Goal: Information Seeking & Learning: Learn about a topic

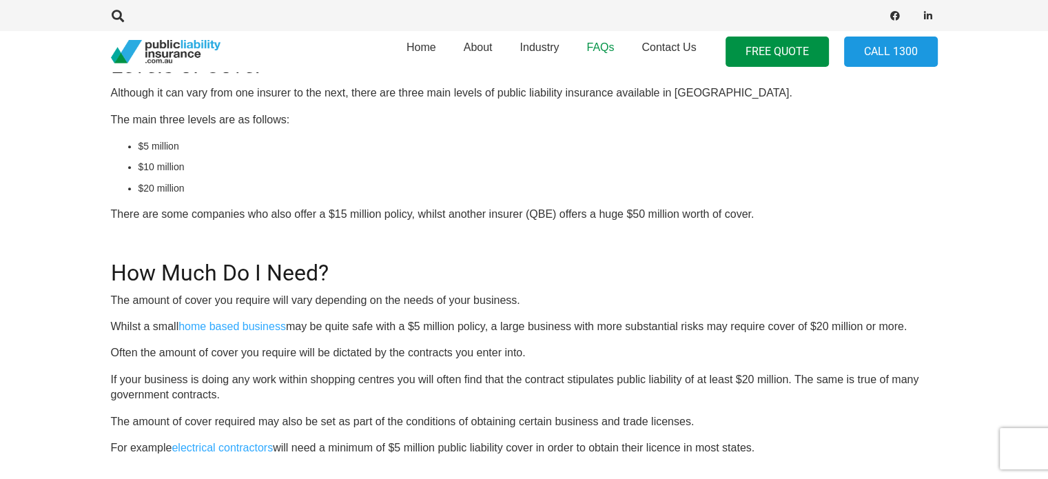
scroll to position [444, 0]
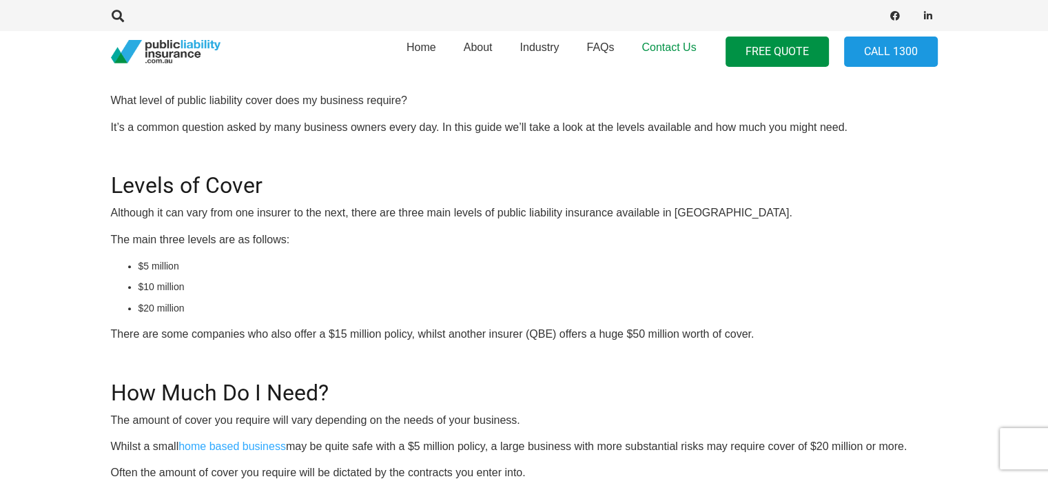
click at [660, 48] on span "Contact Us" at bounding box center [668, 47] width 54 height 12
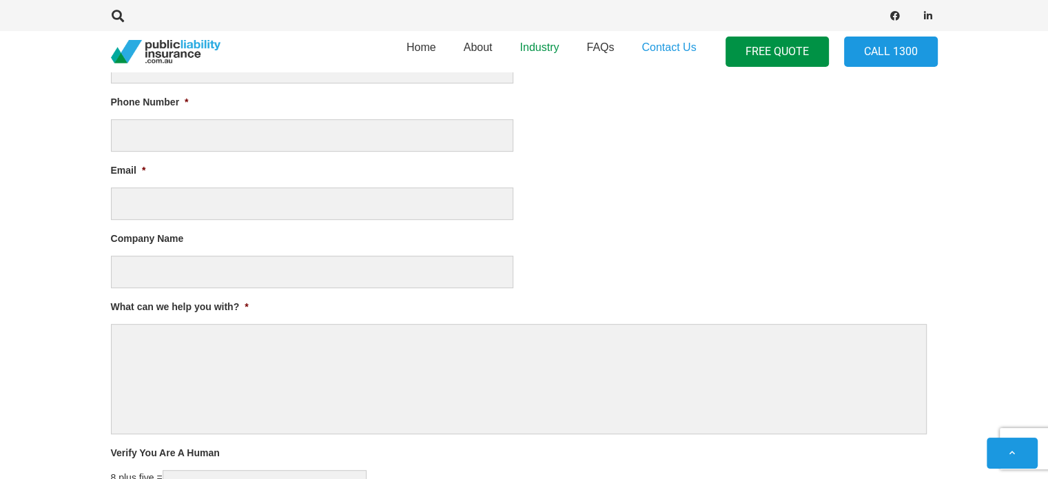
scroll to position [482, 0]
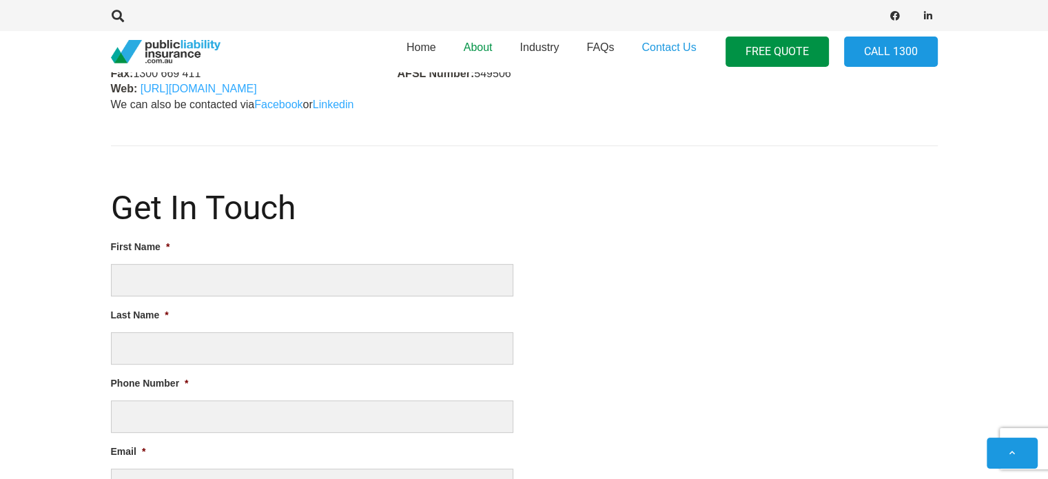
click at [477, 40] on link "About" at bounding box center [478, 52] width 56 height 50
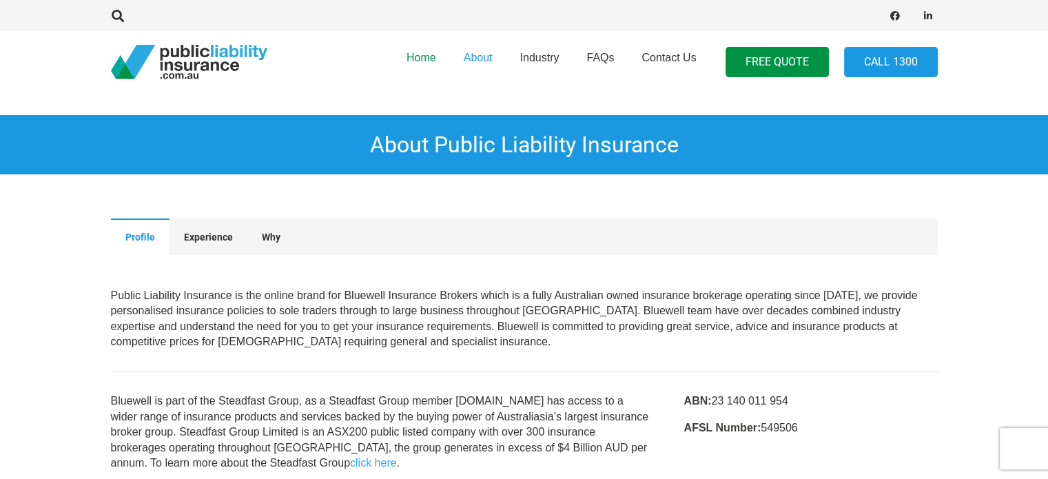
click at [419, 54] on span "Home" at bounding box center [421, 58] width 30 height 12
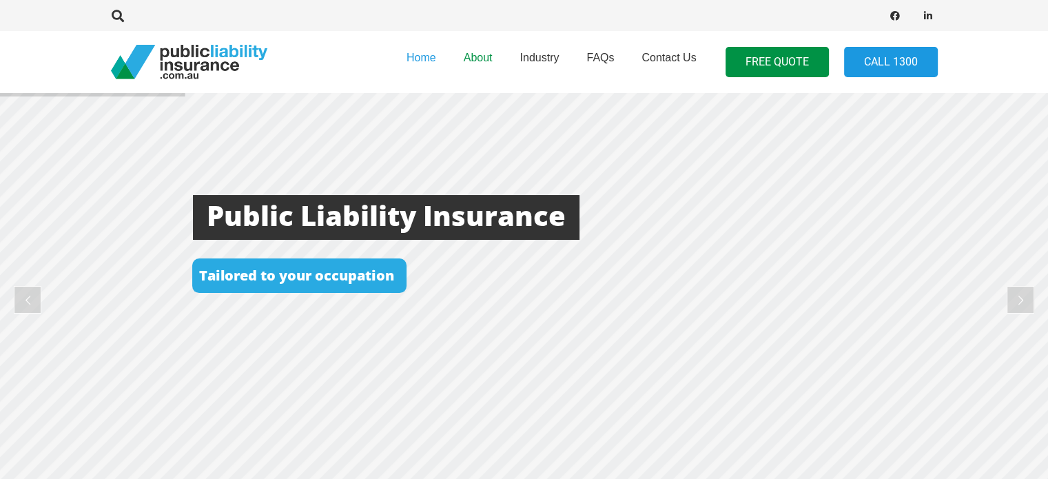
click at [477, 53] on span "About" at bounding box center [478, 58] width 29 height 12
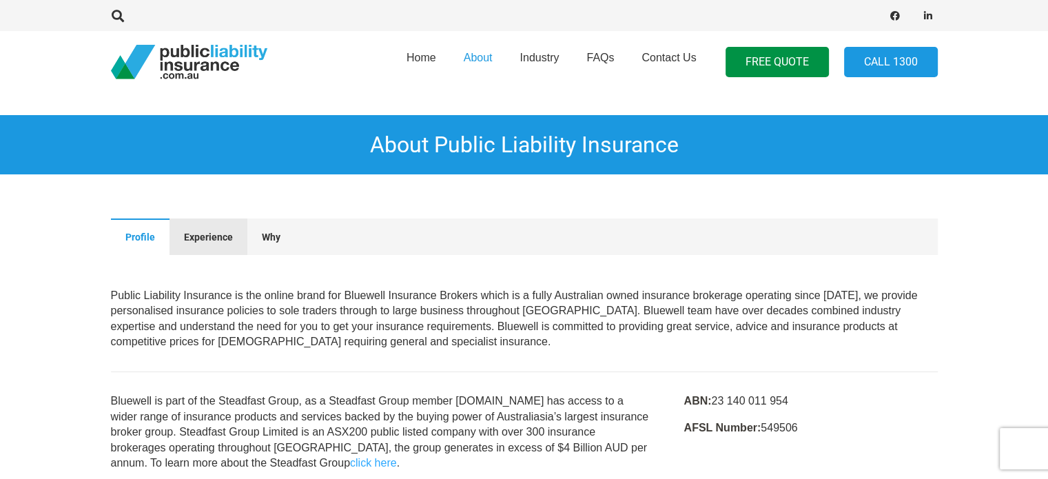
click at [203, 236] on span "Experience" at bounding box center [208, 236] width 49 height 11
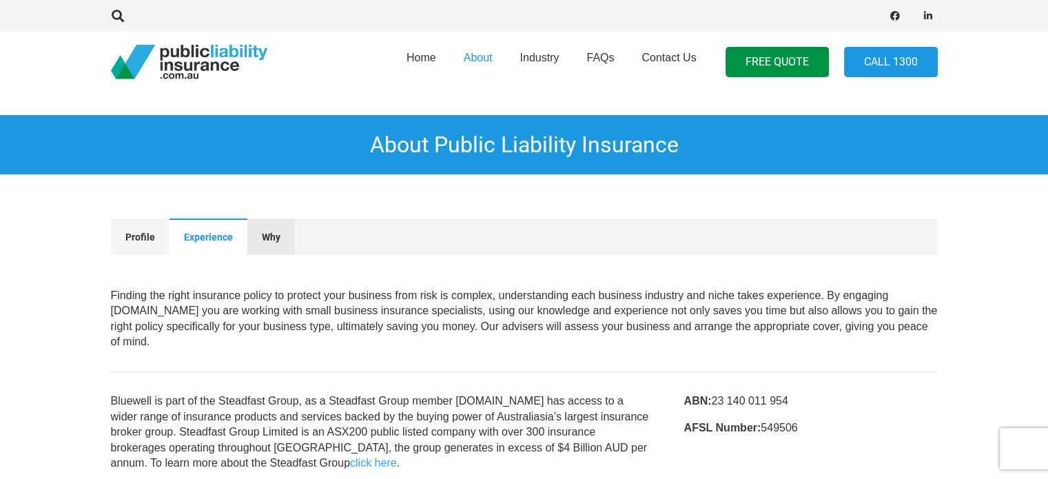
click at [276, 238] on span "Why" at bounding box center [271, 236] width 19 height 11
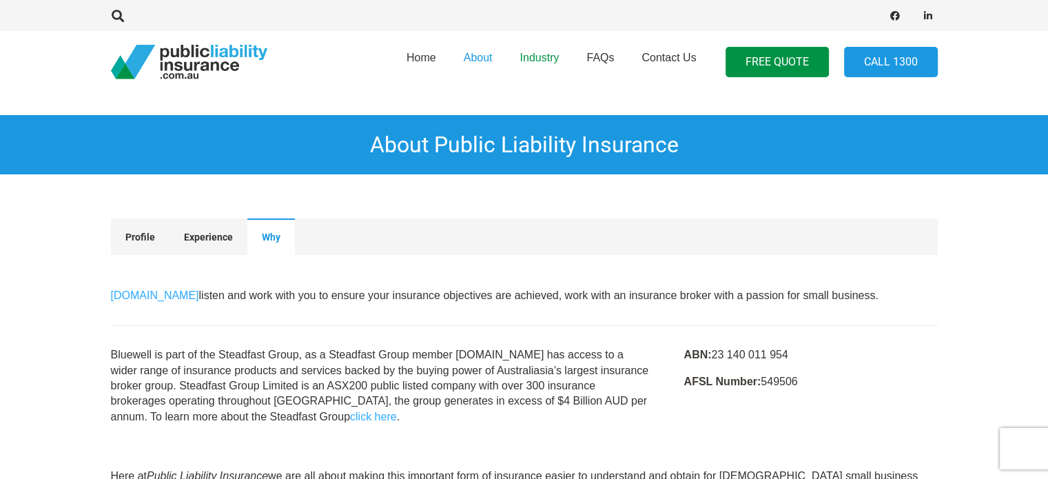
click at [551, 57] on span "Industry" at bounding box center [538, 58] width 39 height 12
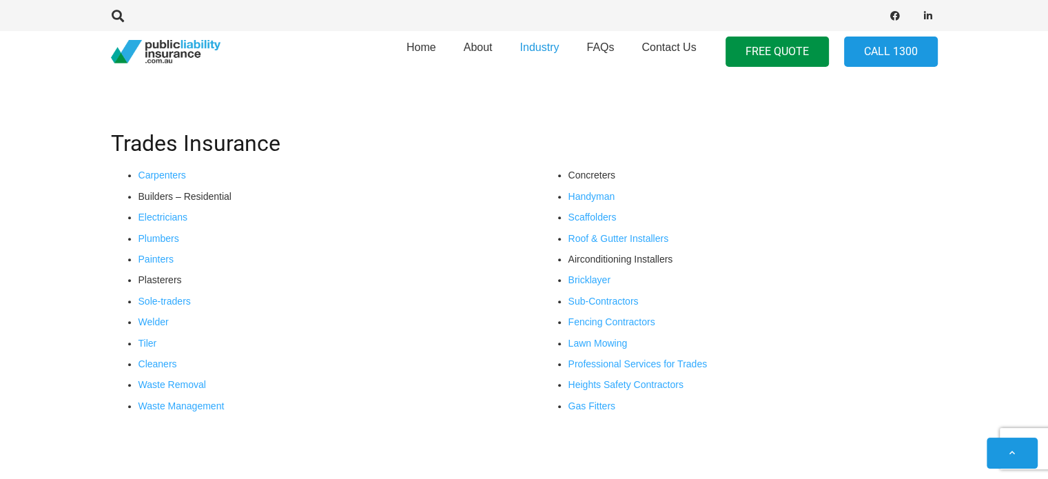
scroll to position [551, 0]
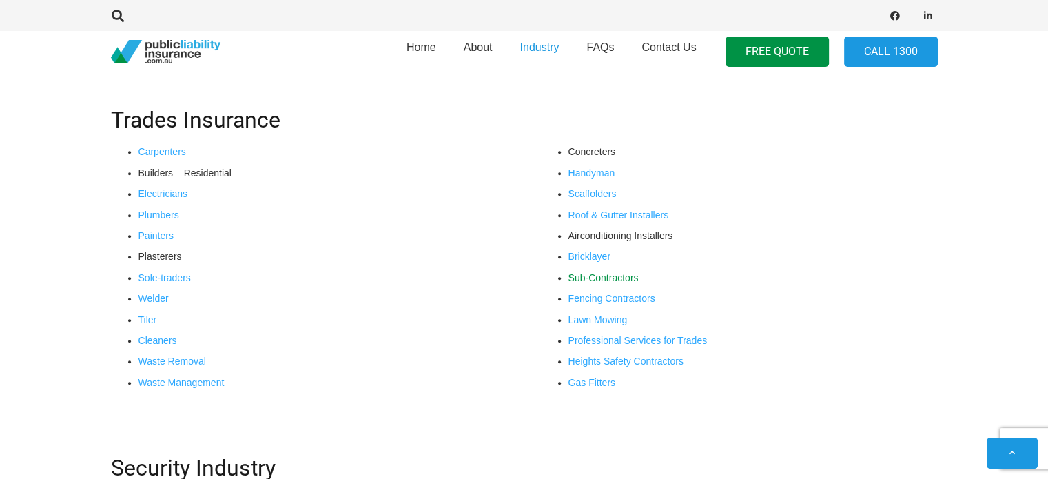
click at [633, 278] on link "Sub-Contractors" at bounding box center [603, 277] width 70 height 11
